Goal: Download file/media

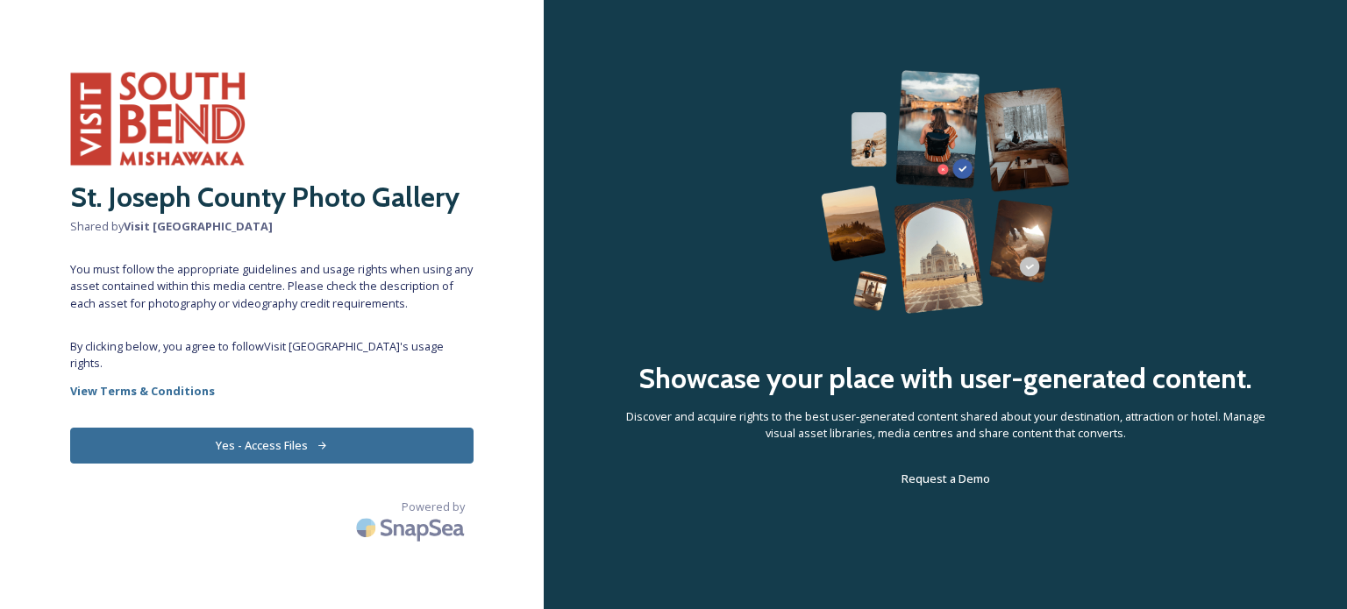
click at [298, 448] on button "Yes - Access Files" at bounding box center [271, 446] width 403 height 36
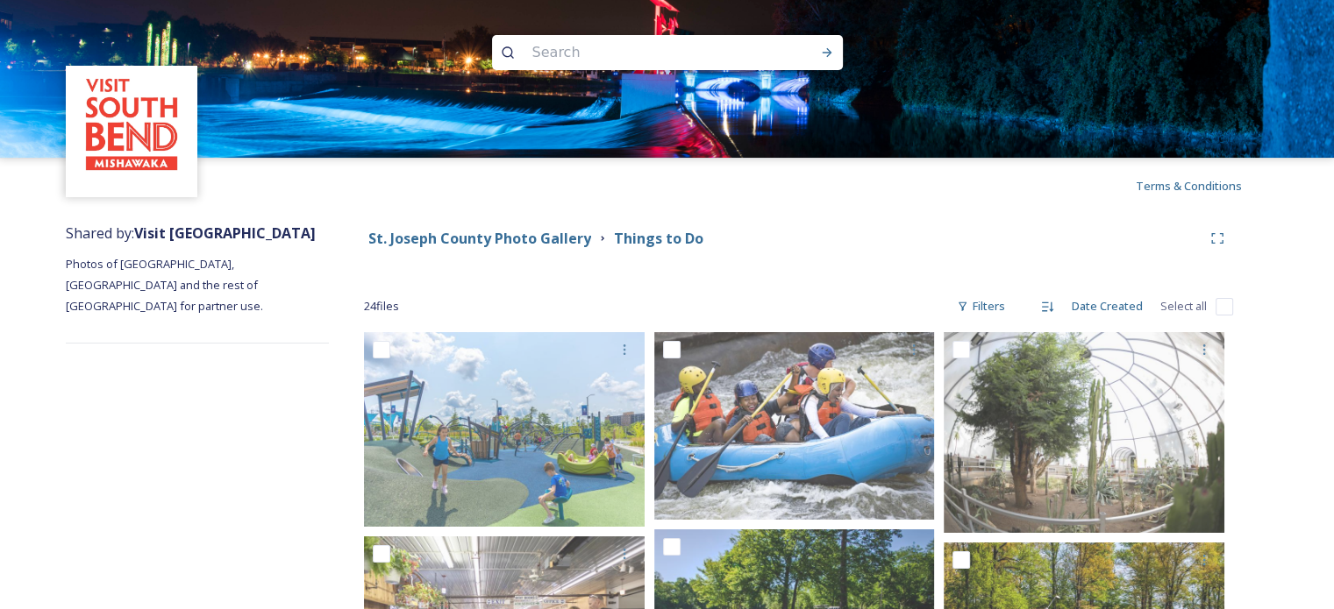
click at [1224, 310] on input "checkbox" at bounding box center [1224, 307] width 18 height 18
checkbox input "true"
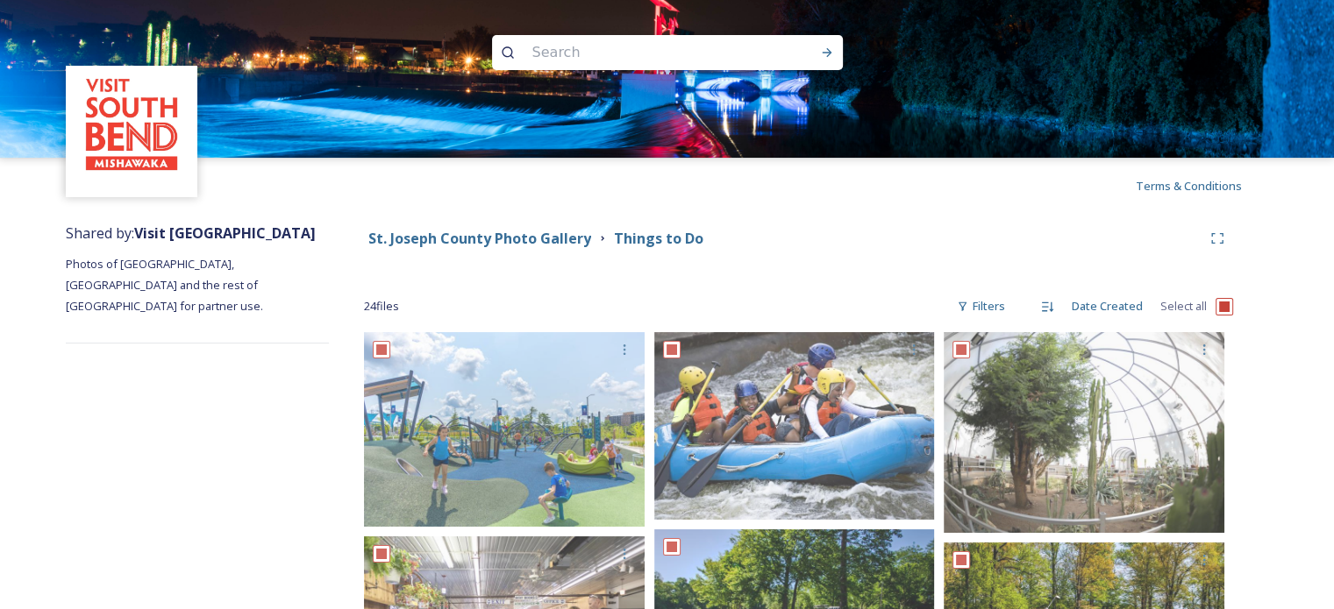
checkbox input "true"
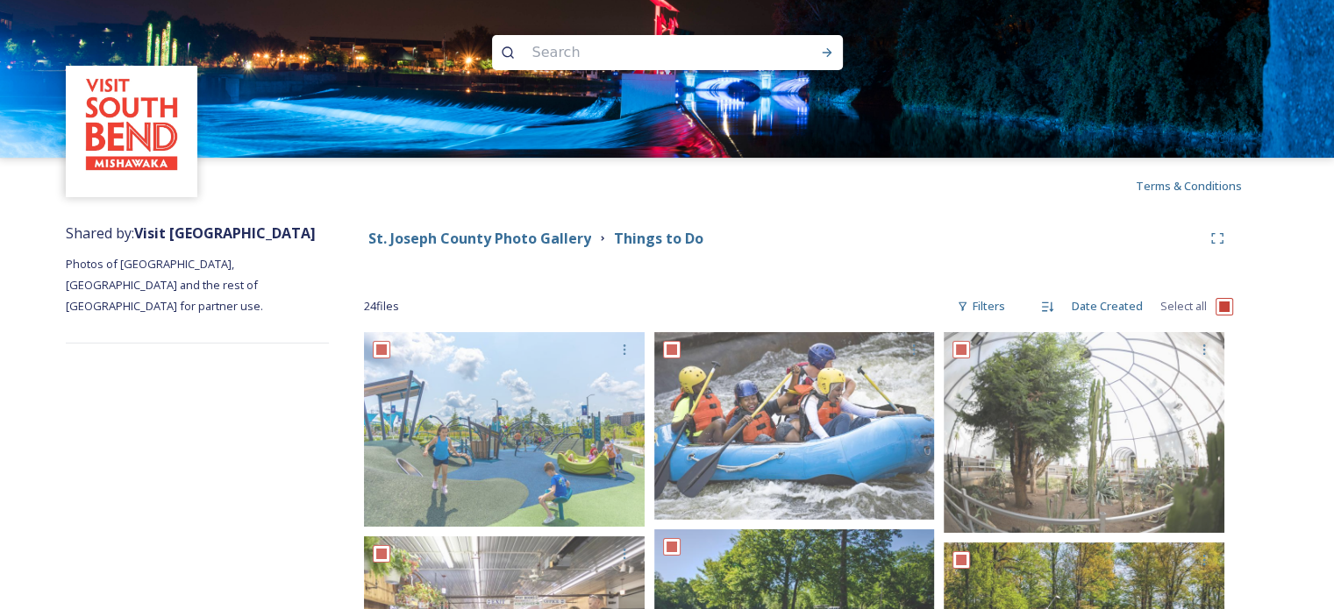
checkbox input "true"
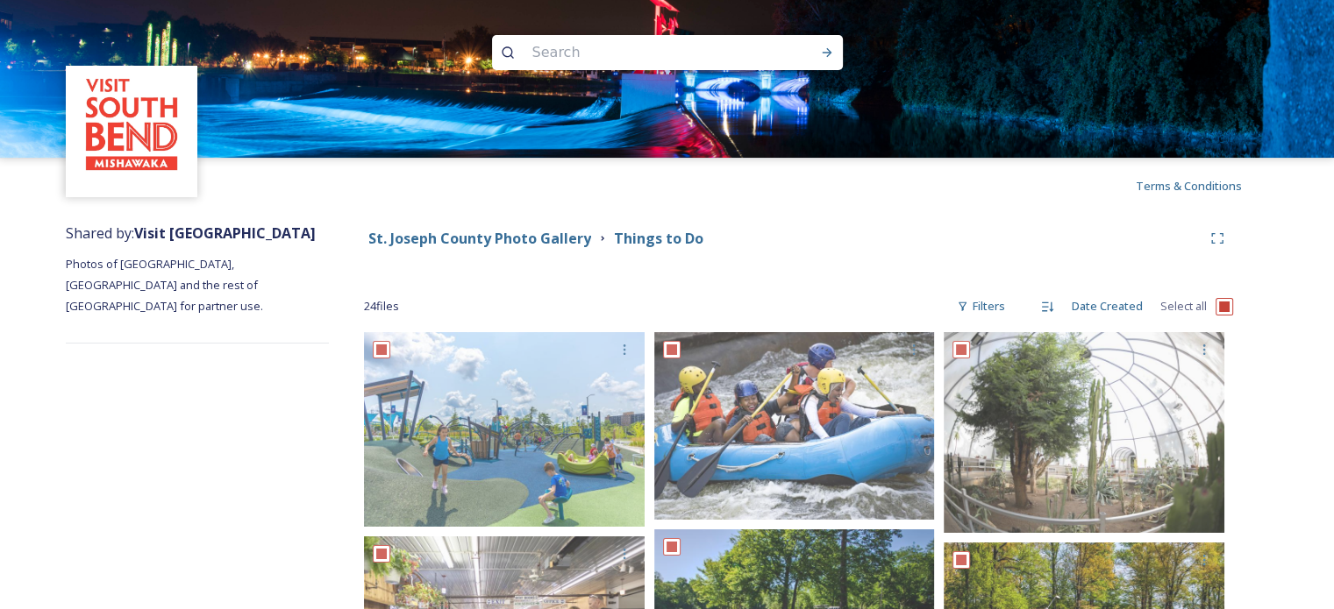
checkbox input "true"
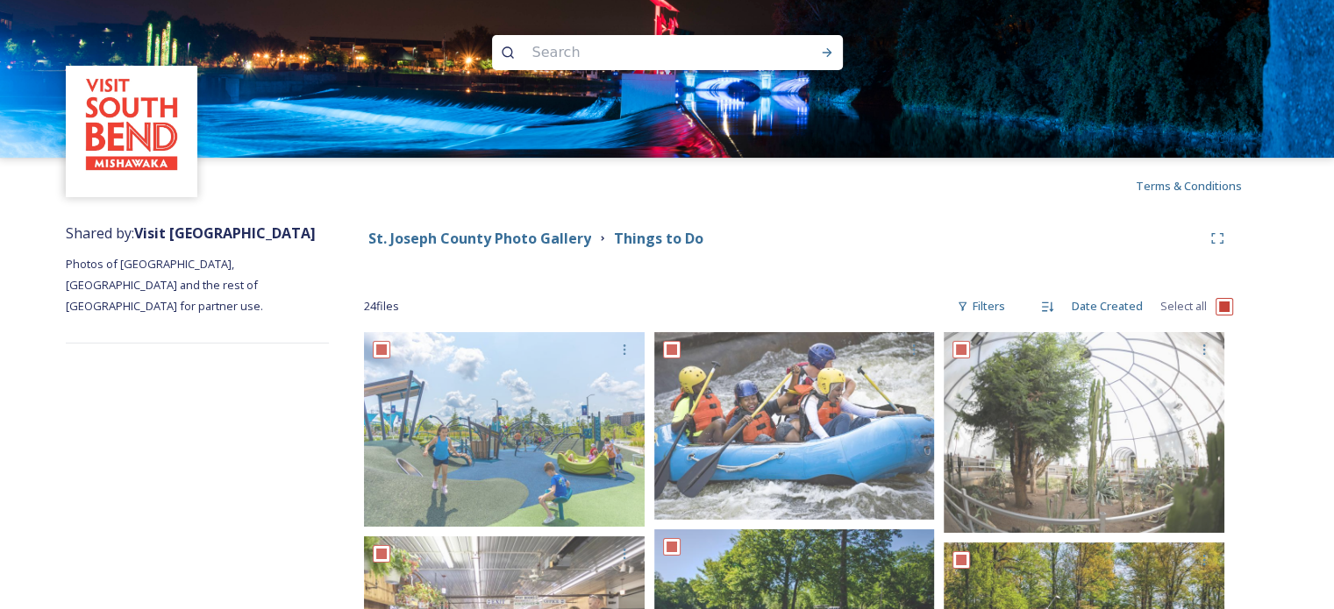
checkbox input "true"
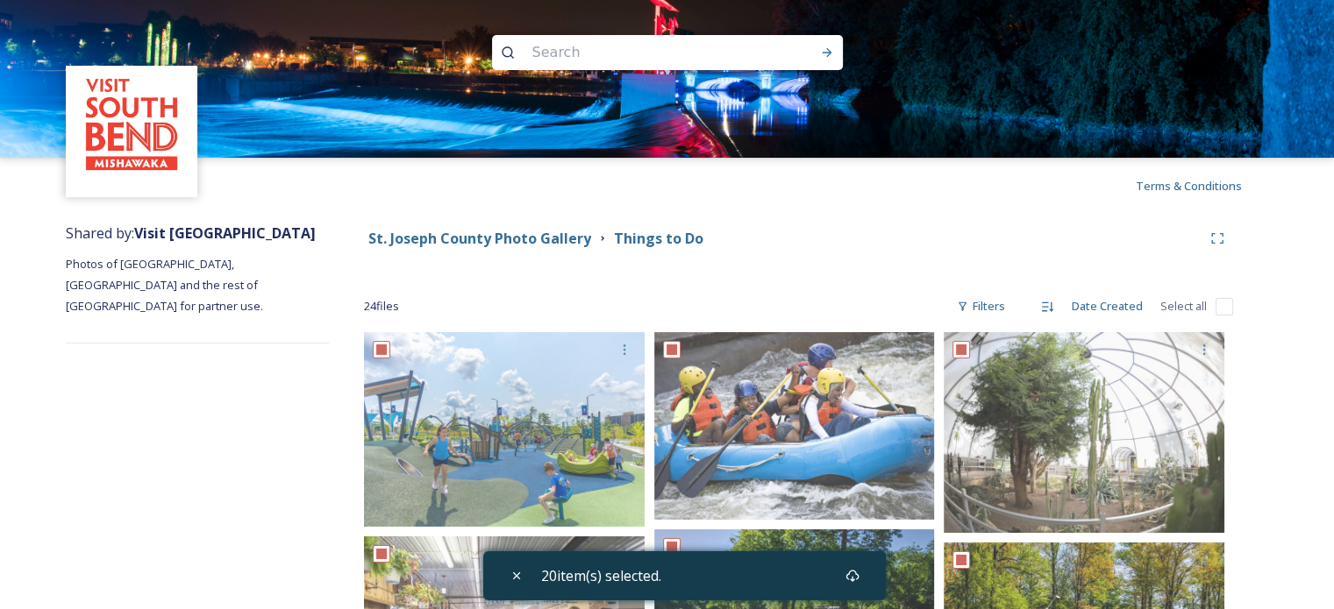
click at [1215, 304] on input "checkbox" at bounding box center [1224, 307] width 18 height 18
checkbox input "true"
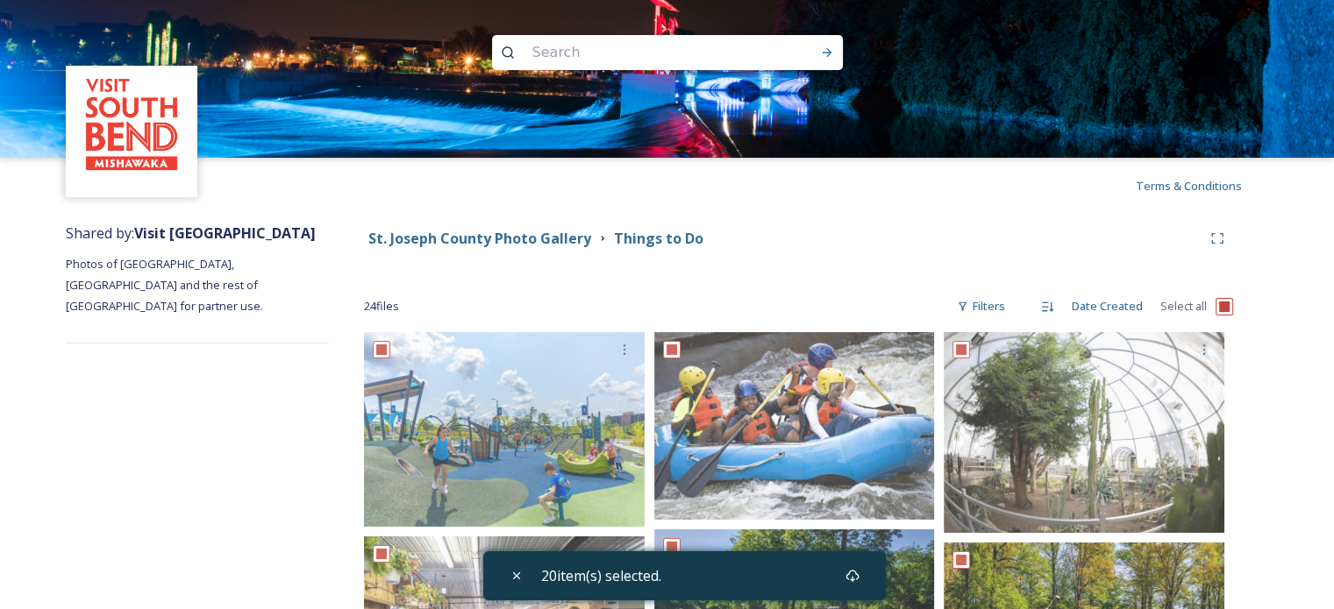
checkbox input "true"
click at [854, 566] on div "Download" at bounding box center [852, 576] width 32 height 32
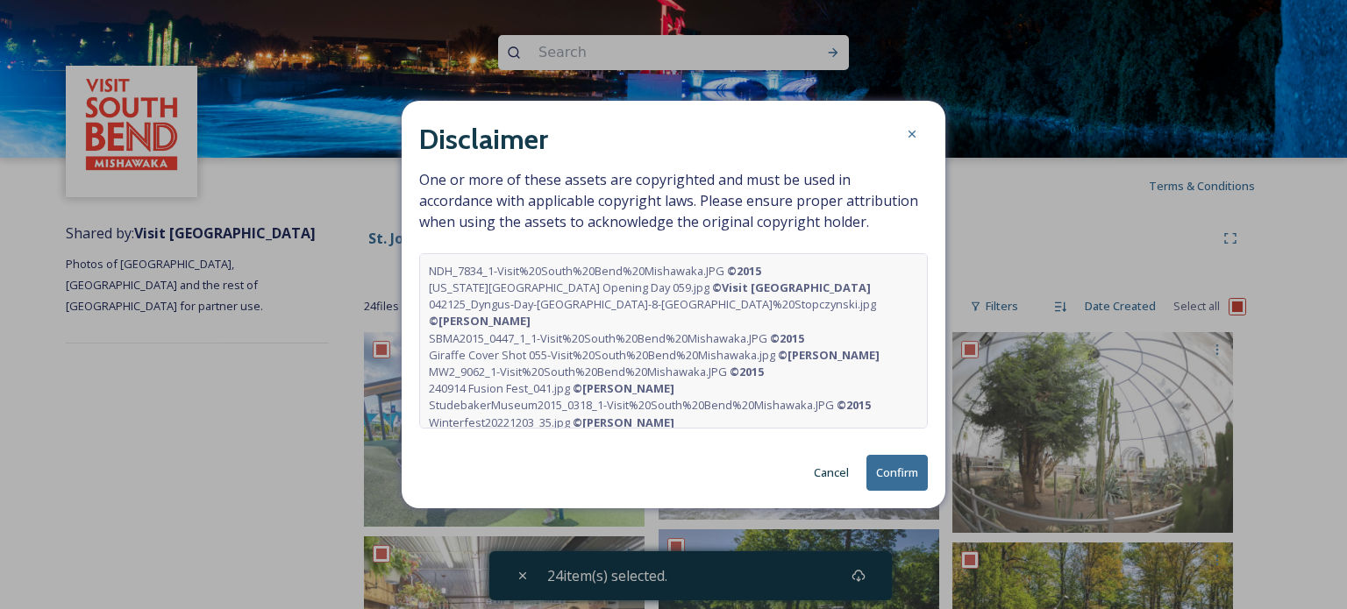
click at [879, 466] on button "Confirm" at bounding box center [896, 473] width 61 height 36
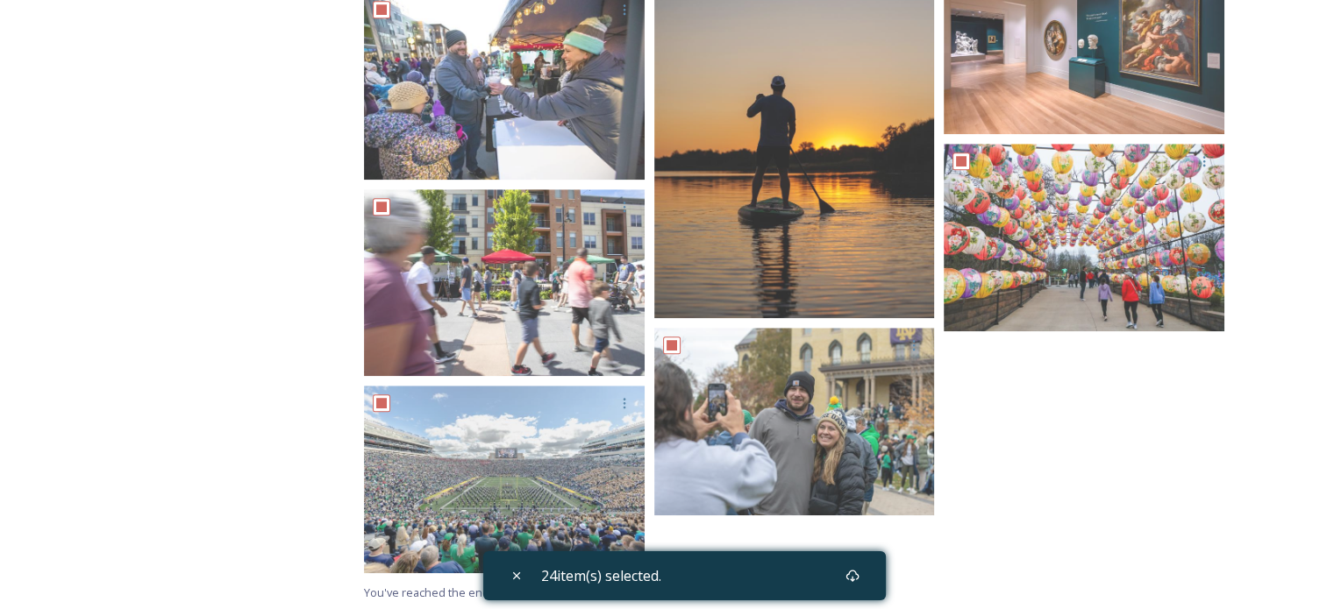
scroll to position [1580, 0]
